Goal: Navigation & Orientation: Understand site structure

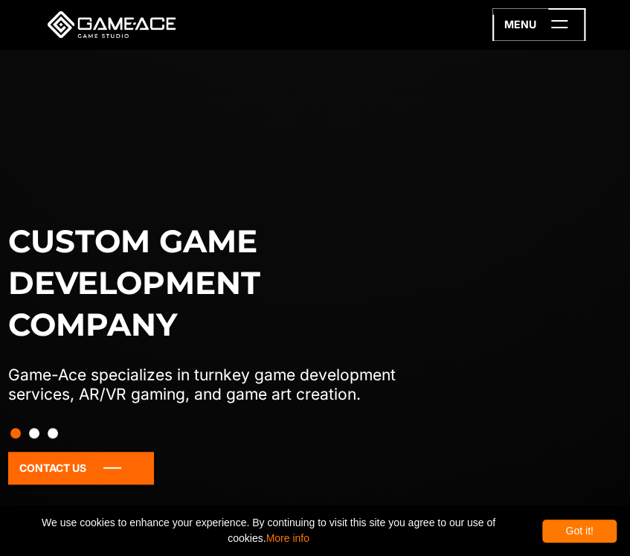
click at [557, 33] on icon at bounding box center [539, 24] width 93 height 33
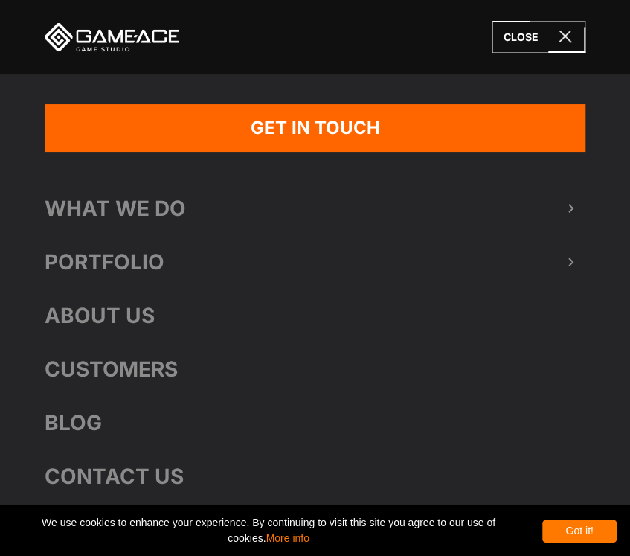
click at [130, 257] on link "Portfolio" at bounding box center [315, 262] width 541 height 54
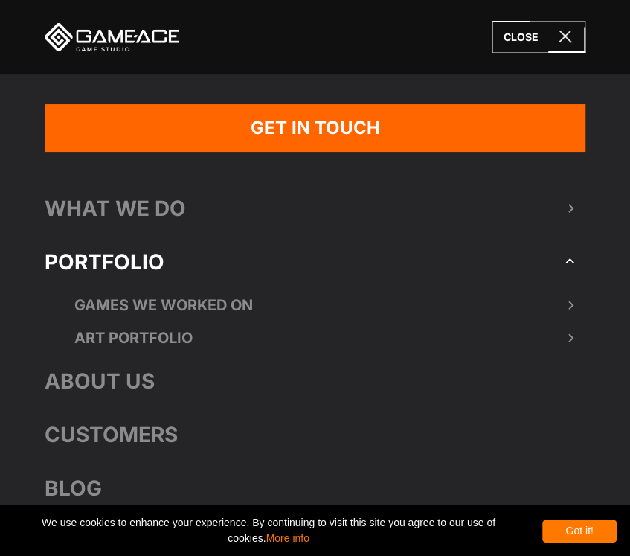
click at [118, 374] on link "About Us" at bounding box center [315, 381] width 541 height 54
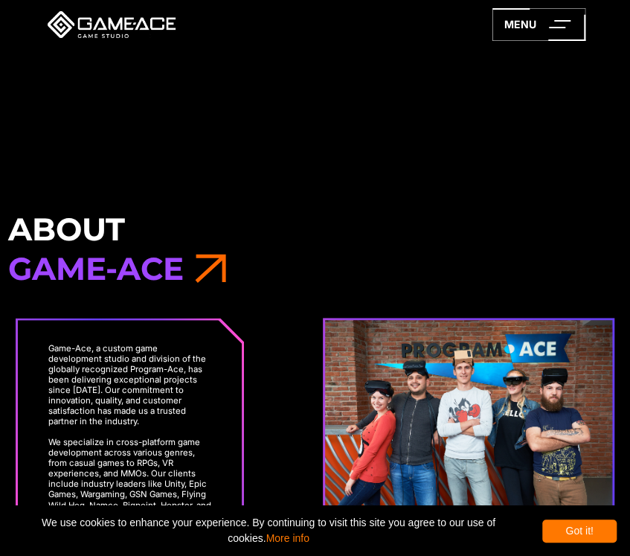
scroll to position [521, 0]
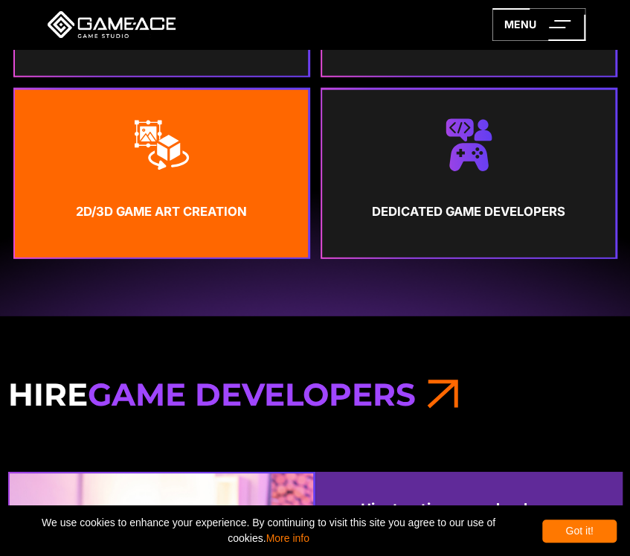
scroll to position [1265, 0]
